Goal: Transaction & Acquisition: Subscribe to service/newsletter

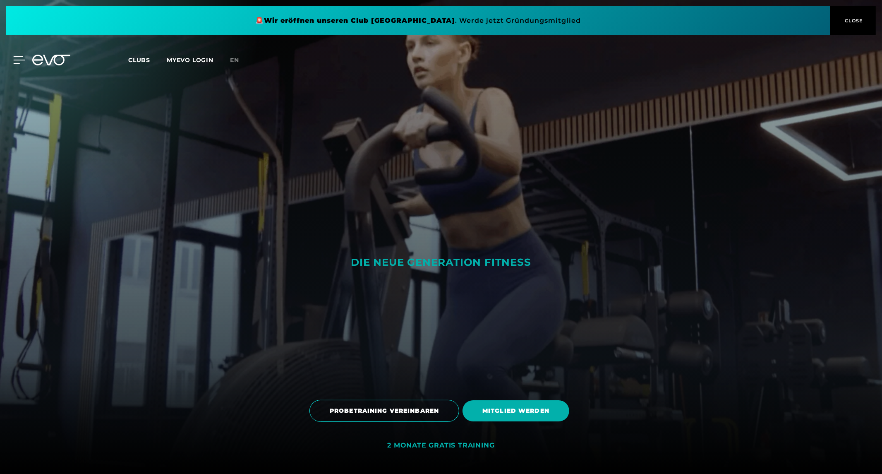
click at [22, 58] on icon at bounding box center [19, 59] width 12 height 7
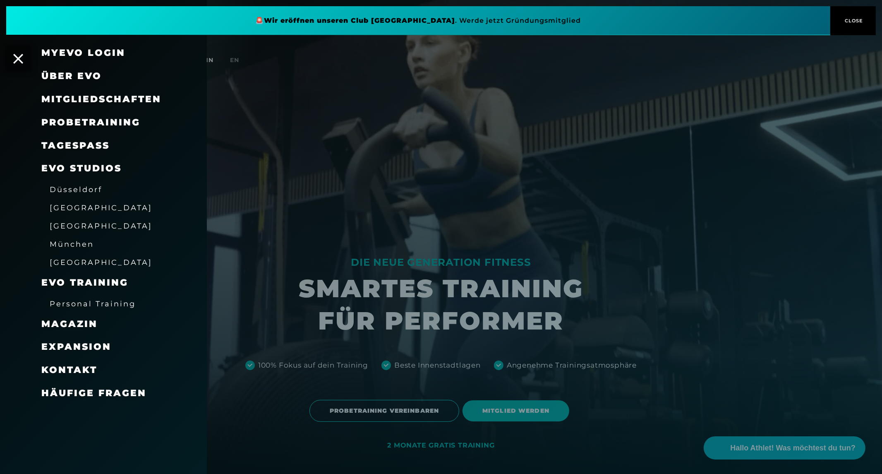
click at [65, 244] on span "München" at bounding box center [72, 243] width 44 height 9
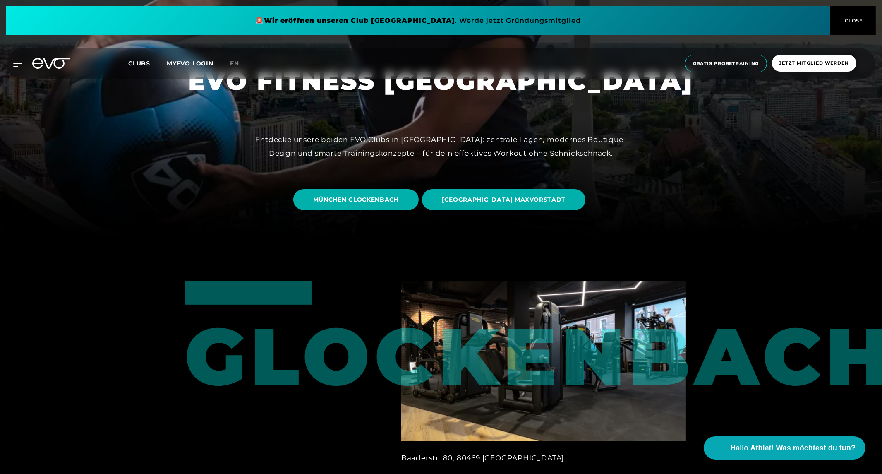
scroll to position [237, 0]
click at [519, 192] on span "[GEOGRAPHIC_DATA] MAXVORSTADT" at bounding box center [503, 199] width 163 height 21
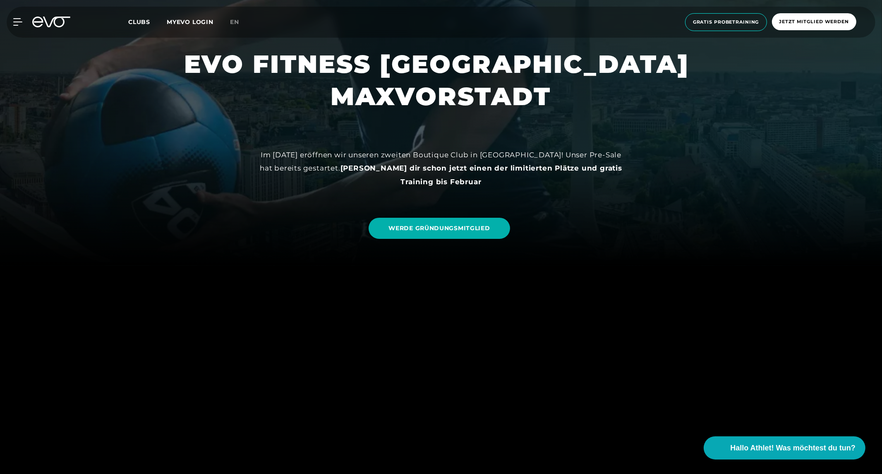
scroll to position [208, 0]
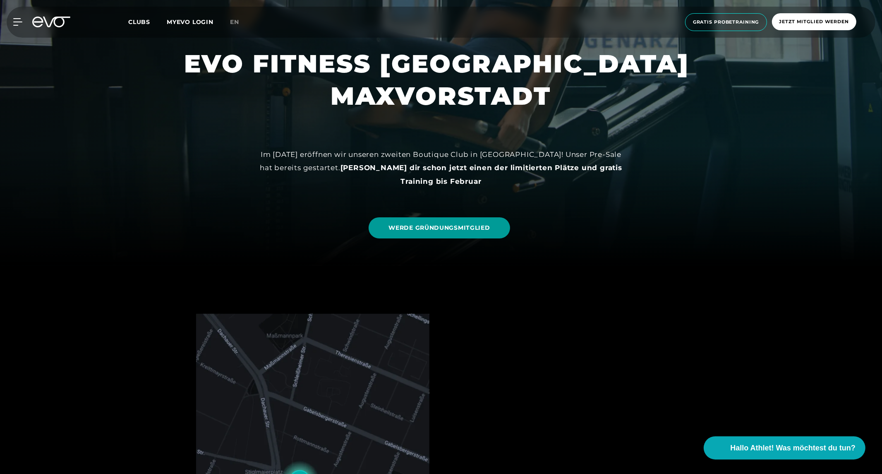
click at [440, 226] on span "WERDE GRÜNDUNGSMITGLIED" at bounding box center [438, 227] width 101 height 9
click at [428, 226] on span "WERDE GRÜNDUNGSMITGLIED" at bounding box center [438, 227] width 101 height 9
